Goal: Navigation & Orientation: Find specific page/section

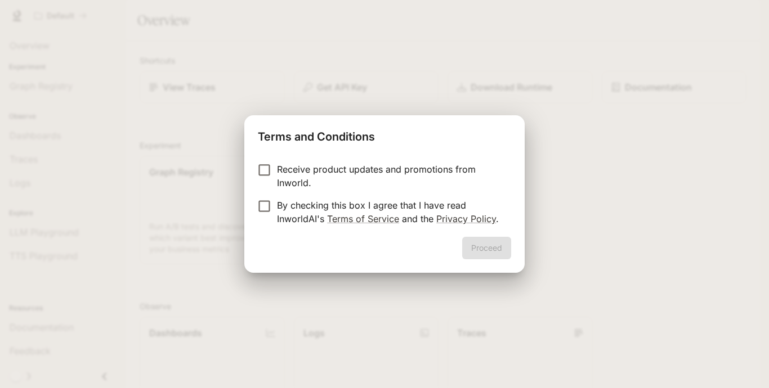
click at [345, 181] on p "Receive product updates and promotions from Inworld." at bounding box center [389, 176] width 225 height 27
click at [345, 196] on form "Receive product updates and promotions from Inworld. By checking this box I agr…" at bounding box center [384, 194] width 253 height 63
click at [357, 205] on p "By checking this box I agree that I have read InworldAI's Terms of Service and …" at bounding box center [389, 212] width 225 height 27
click at [460, 236] on div "Receive product updates and promotions from Inworld. By checking this box I agr…" at bounding box center [384, 195] width 280 height 83
click at [472, 245] on button "Proceed" at bounding box center [486, 248] width 49 height 23
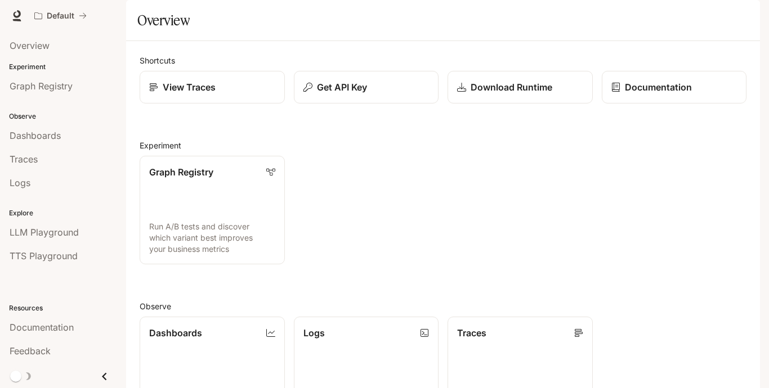
drag, startPoint x: 768, startPoint y: 84, endPoint x: 759, endPoint y: 137, distance: 53.1
click at [759, 137] on div "Skip to main content Default Documentation Documentation Portal Overview Experi…" at bounding box center [384, 194] width 769 height 388
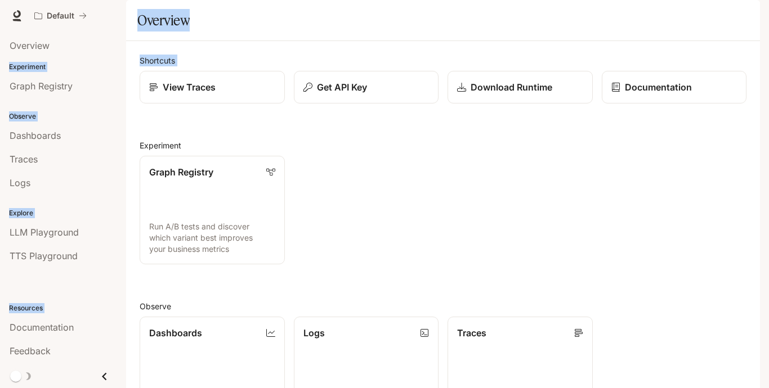
scroll to position [136, 0]
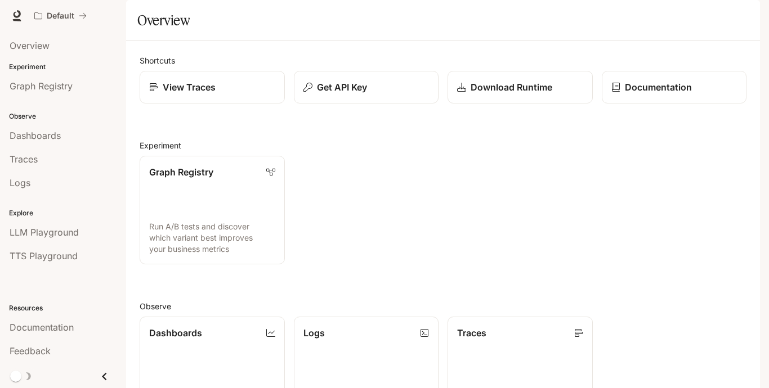
click at [688, 147] on div "Graph Registry Run A/B tests and discover which variant best improves your busi…" at bounding box center [439, 206] width 616 height 118
drag, startPoint x: 768, startPoint y: 201, endPoint x: 768, endPoint y: 238, distance: 36.6
click at [768, 238] on div "Skip to main content Default Documentation Documentation Portal Overview Experi…" at bounding box center [384, 194] width 769 height 388
drag, startPoint x: 768, startPoint y: 238, endPoint x: 764, endPoint y: 253, distance: 15.8
click at [764, 253] on div "Skip to main content Default Documentation Documentation Portal Overview Experi…" at bounding box center [384, 194] width 769 height 388
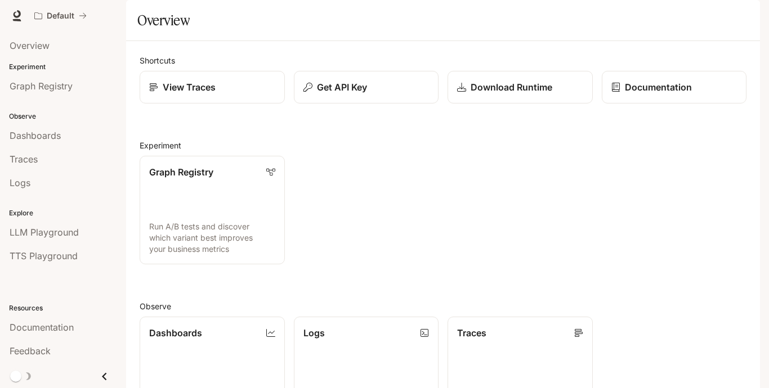
click at [764, 253] on div "Skip to main content Default Documentation Documentation Portal Overview Experi…" at bounding box center [384, 194] width 769 height 388
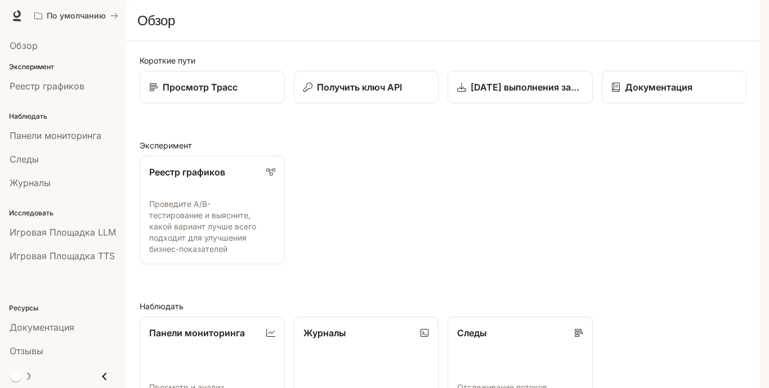
click at [505, 248] on div "Реестр графиков Проведите A/B-тестирование и выясните, какой вариант лучше всег…" at bounding box center [439, 206] width 616 height 118
click at [101, 94] on link "Реестр графиков" at bounding box center [63, 85] width 117 height 21
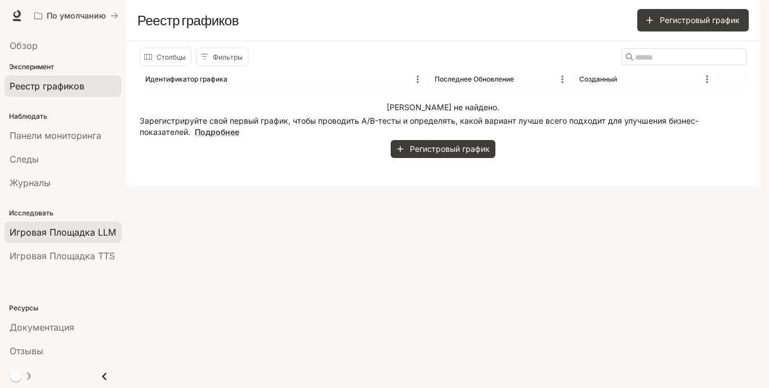
click at [69, 224] on link "Игровая Площадка LLM" at bounding box center [63, 232] width 117 height 21
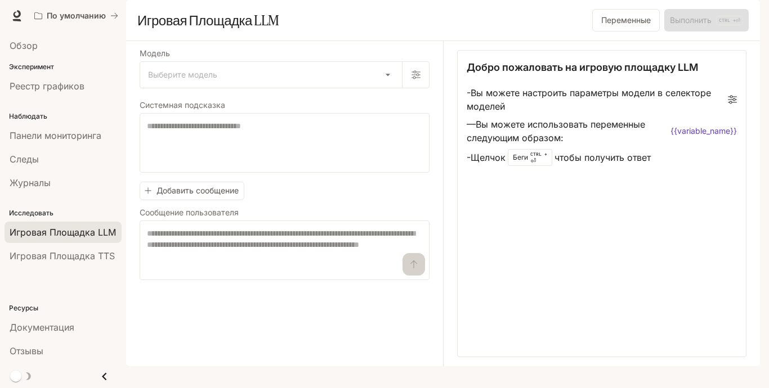
click at [27, 172] on li "Журналы" at bounding box center [63, 183] width 126 height 24
click at [29, 167] on link "Следы" at bounding box center [63, 159] width 117 height 21
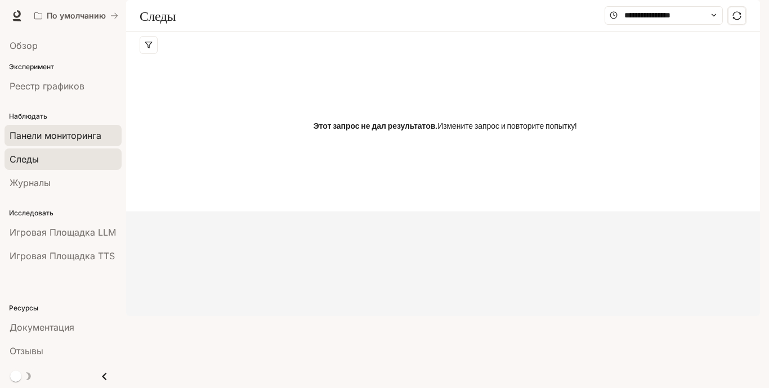
click at [69, 140] on span "Панели мониторинга" at bounding box center [56, 136] width 92 height 14
